Goal: Information Seeking & Learning: Learn about a topic

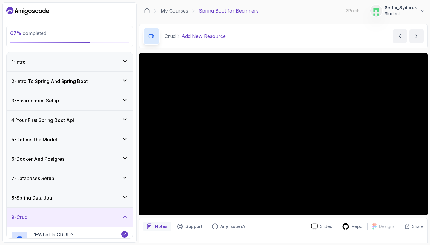
scroll to position [14, 0]
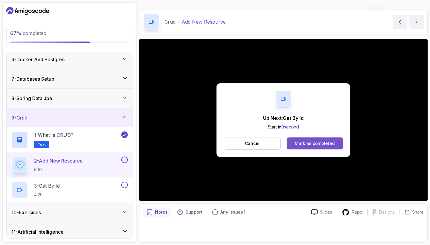
click at [302, 145] on div "Mark as completed" at bounding box center [315, 143] width 40 height 6
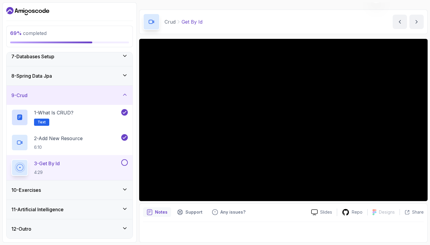
scroll to position [122, 0]
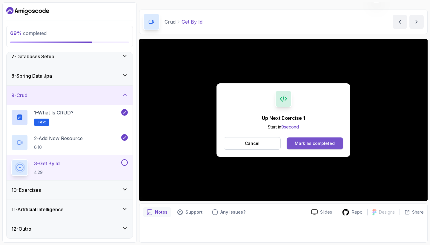
click at [303, 140] on button "Mark as completed" at bounding box center [315, 143] width 56 height 12
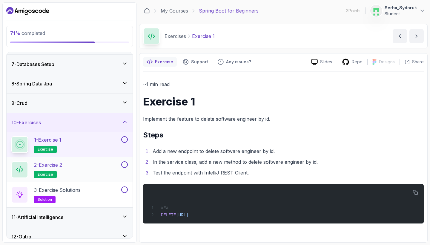
click at [103, 166] on div "2 - Exercise 2 exercise" at bounding box center [65, 169] width 109 height 17
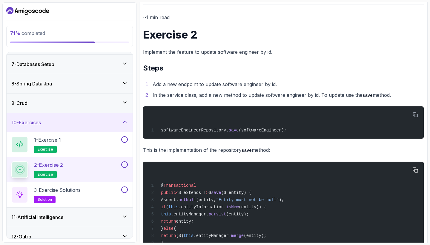
scroll to position [61, 0]
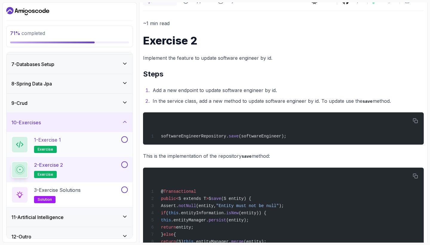
click at [67, 150] on div "1 - Exercise 1 exercise" at bounding box center [65, 144] width 109 height 17
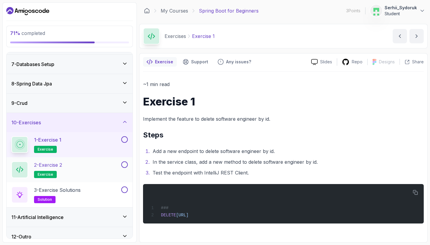
click at [77, 170] on div "2 - Exercise 2 exercise" at bounding box center [65, 169] width 109 height 17
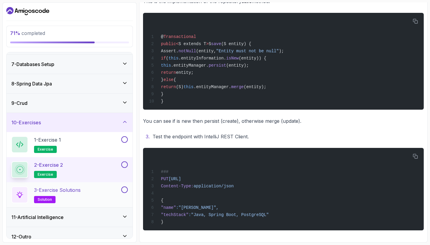
scroll to position [221, 0]
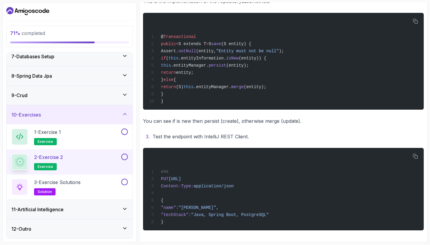
click at [82, 209] on div "11 - Artificial Intelligence" at bounding box center [69, 209] width 116 height 7
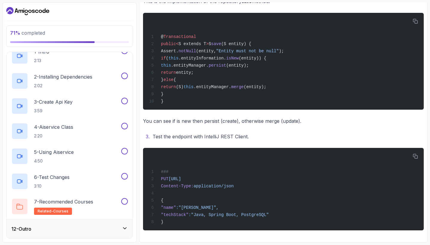
click at [76, 228] on div "12 - Outro" at bounding box center [69, 228] width 116 height 7
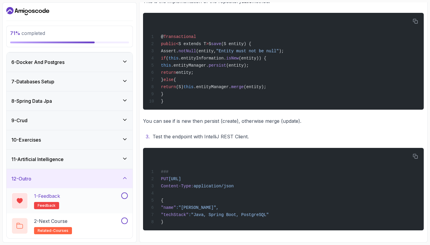
scroll to position [97, 0]
click at [80, 142] on div "10 - Exercises" at bounding box center [69, 139] width 116 height 7
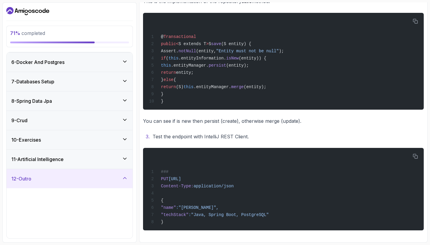
scroll to position [47, 0]
